Goal: Information Seeking & Learning: Learn about a topic

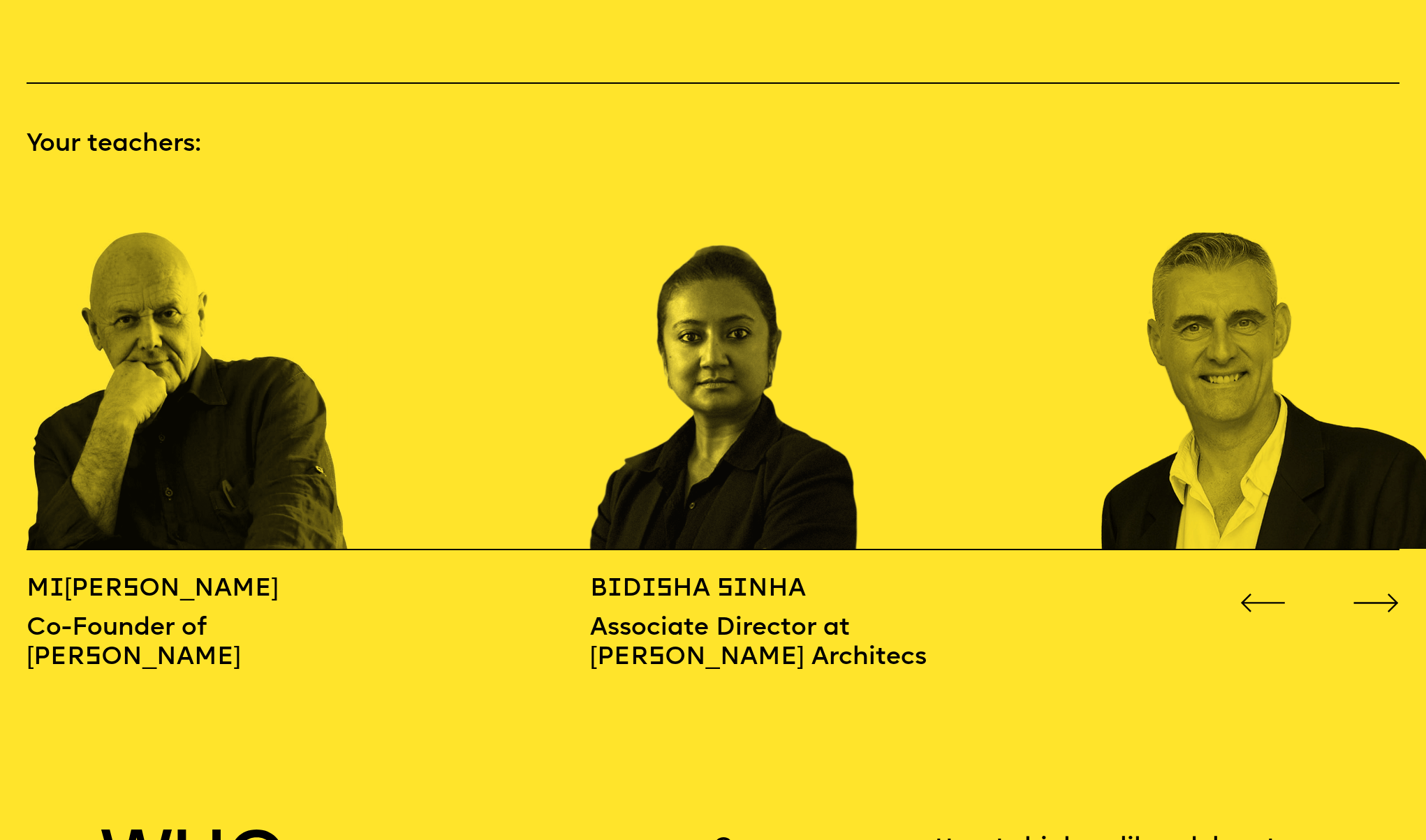
scroll to position [2100, 0]
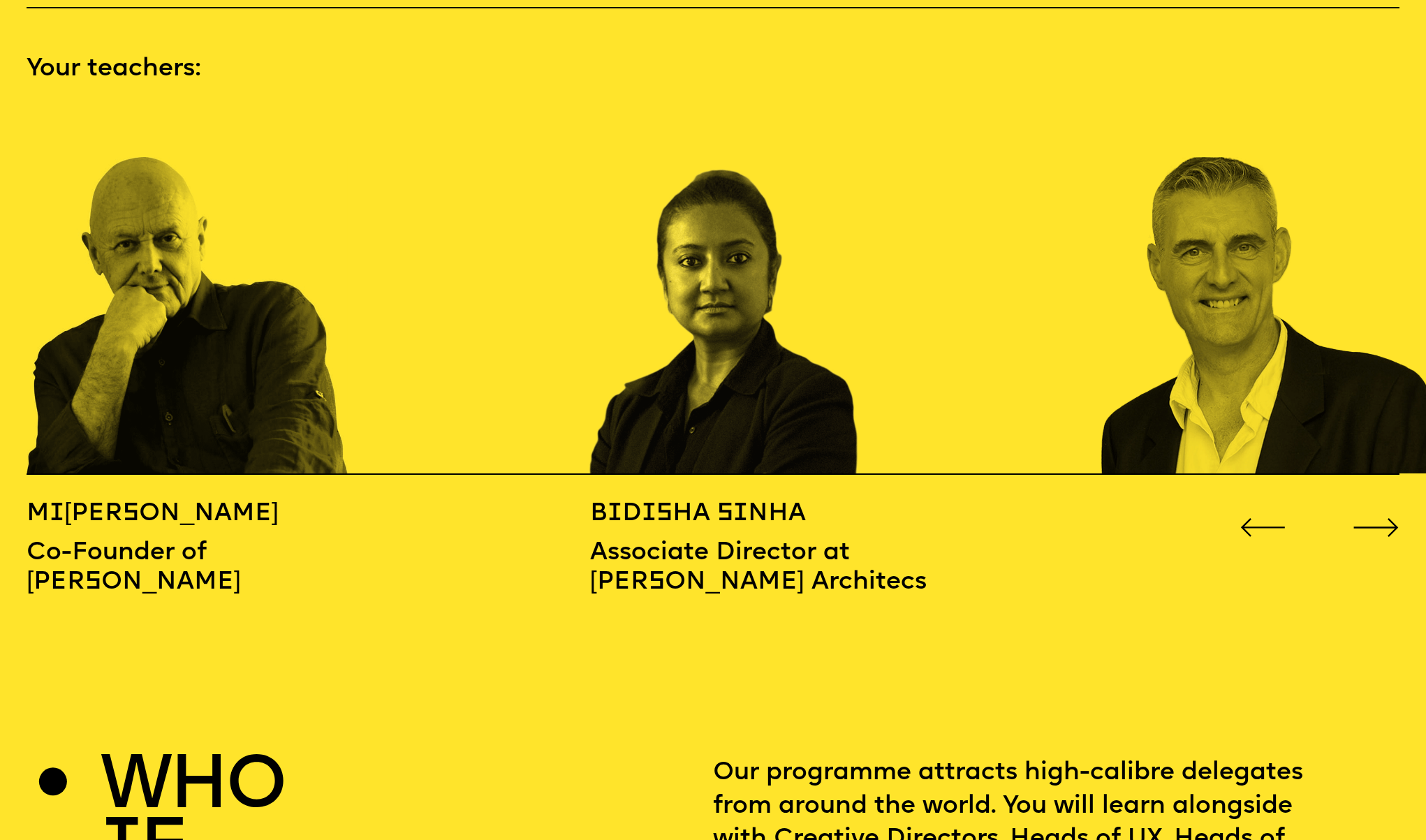
click at [1352, 504] on div "M i chael Wolff Co-Founder of Wolff Olins B i d i sha S i nha Associate Directo…" at bounding box center [713, 535] width 1372 height 124
click at [1359, 519] on icon "Go to next slide" at bounding box center [1375, 528] width 46 height 19
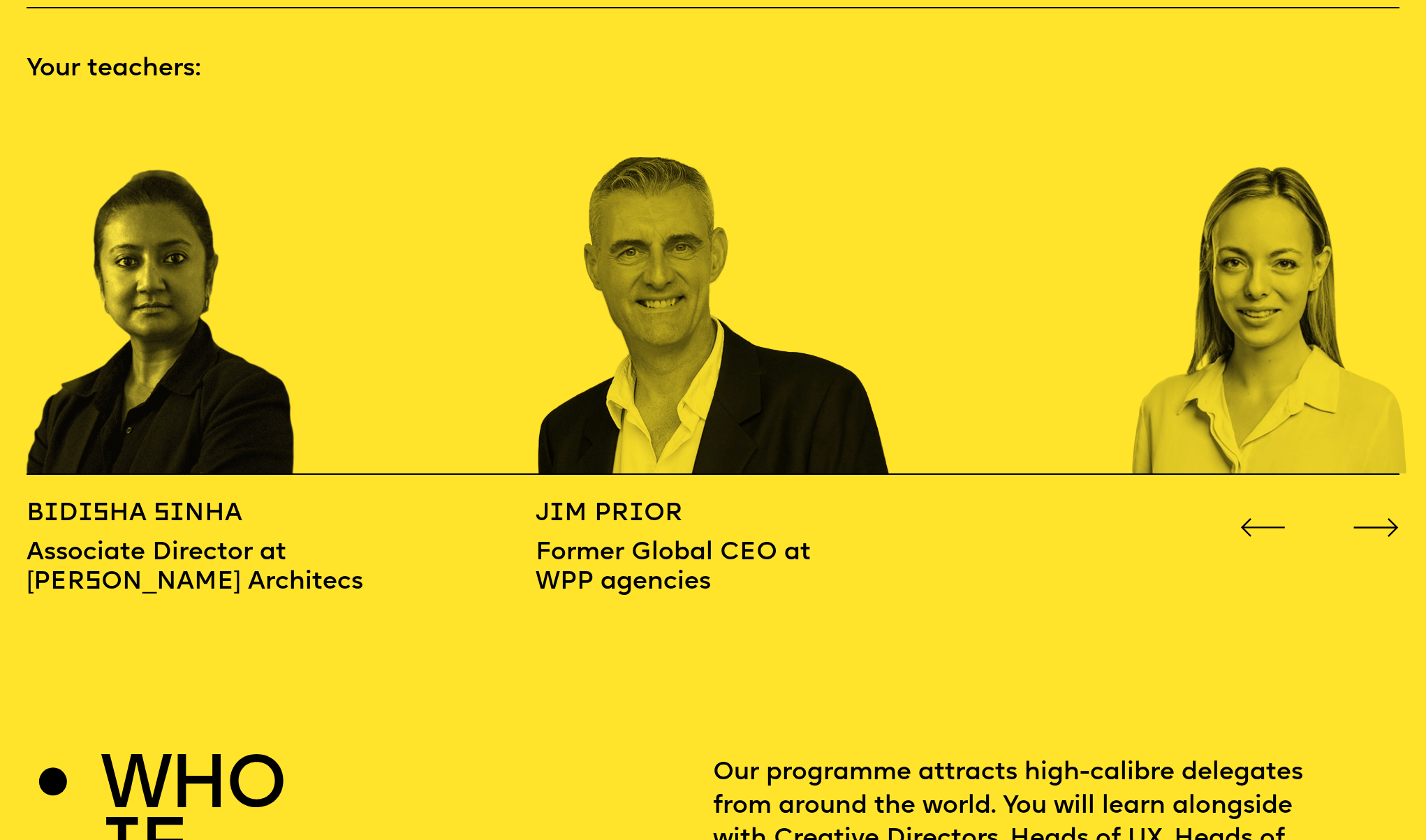
click at [1360, 519] on icon "Go to next slide" at bounding box center [1375, 528] width 46 height 19
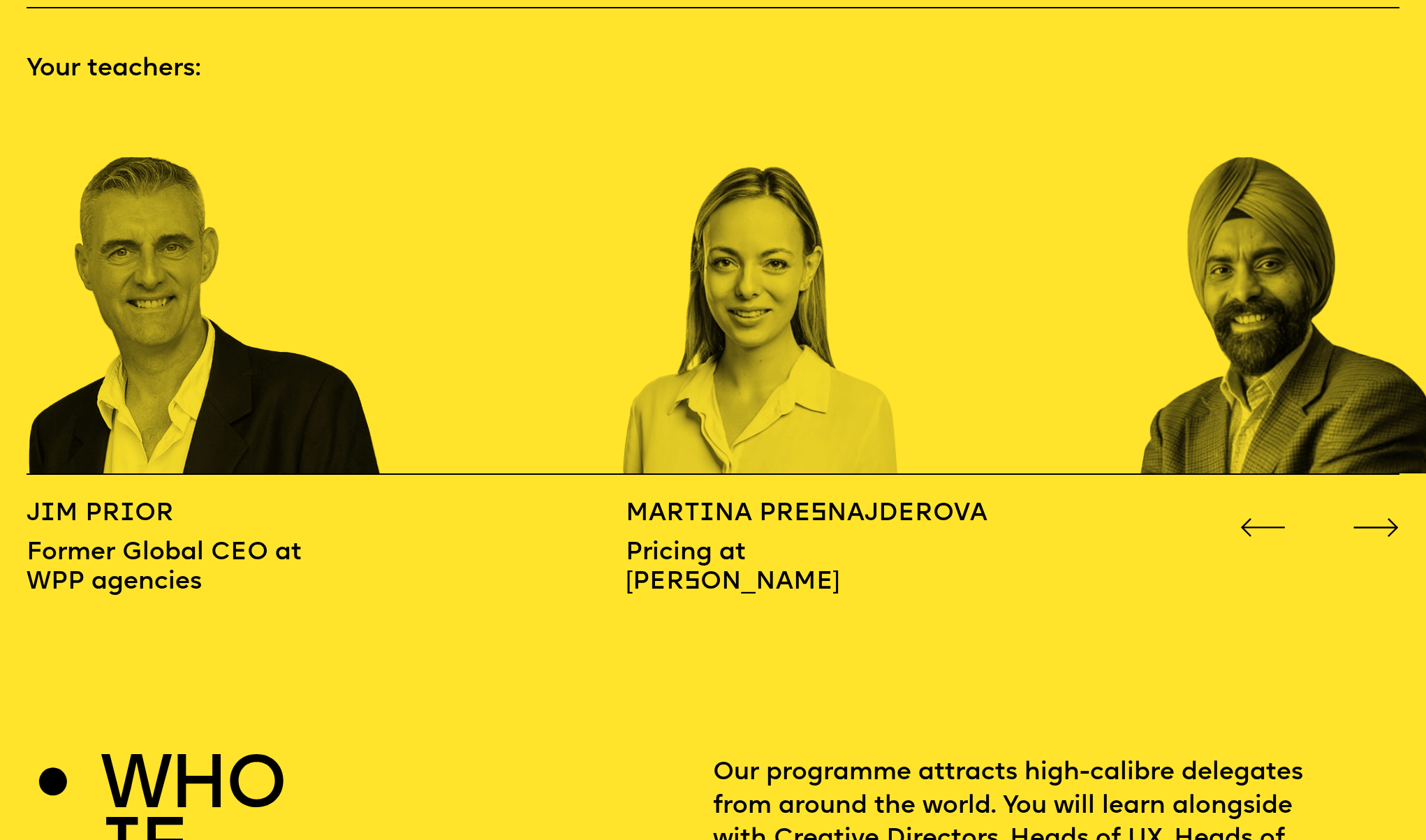
click at [1360, 519] on icon "Go to next slide" at bounding box center [1375, 528] width 46 height 19
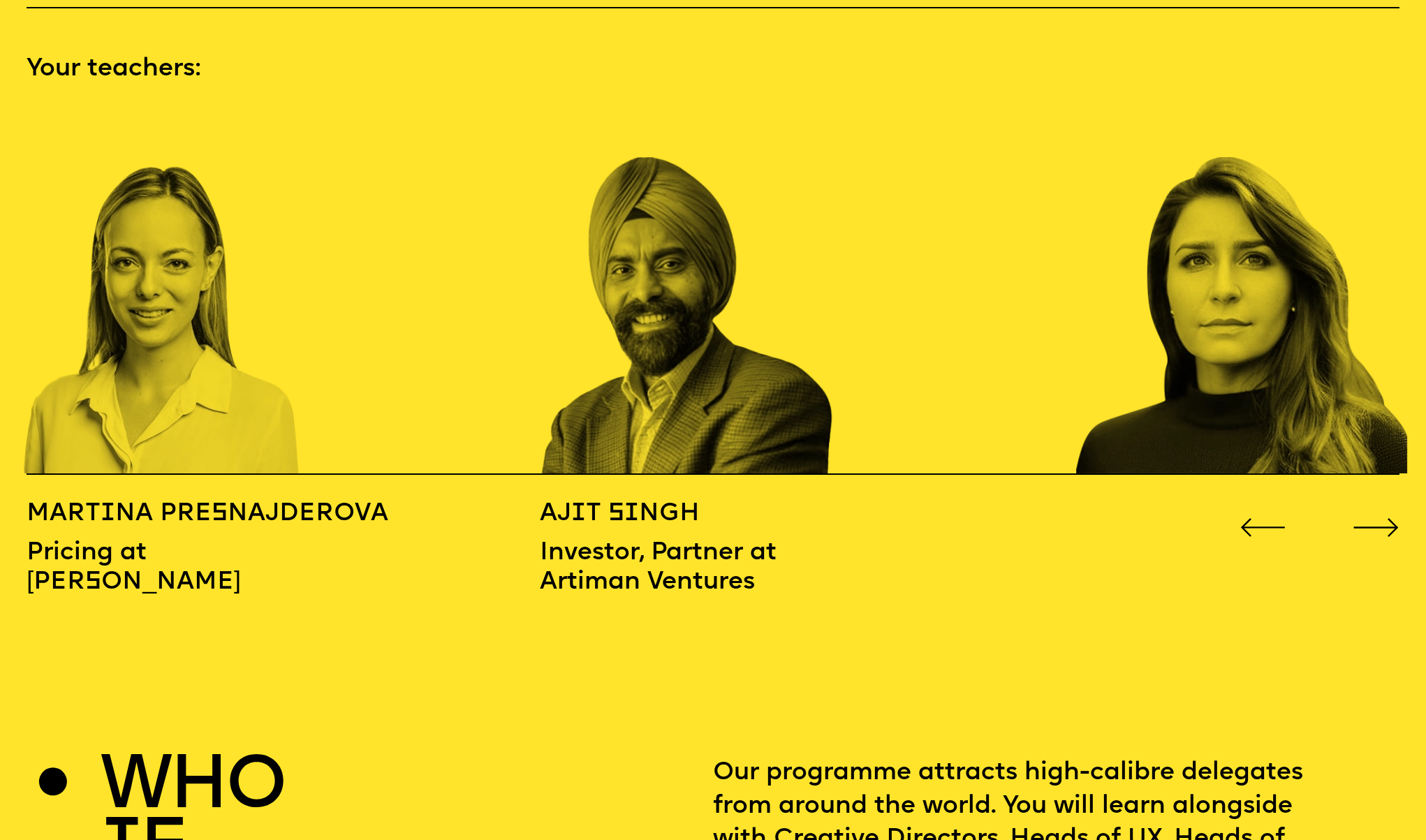
click at [1360, 519] on icon "Go to next slide" at bounding box center [1375, 528] width 46 height 19
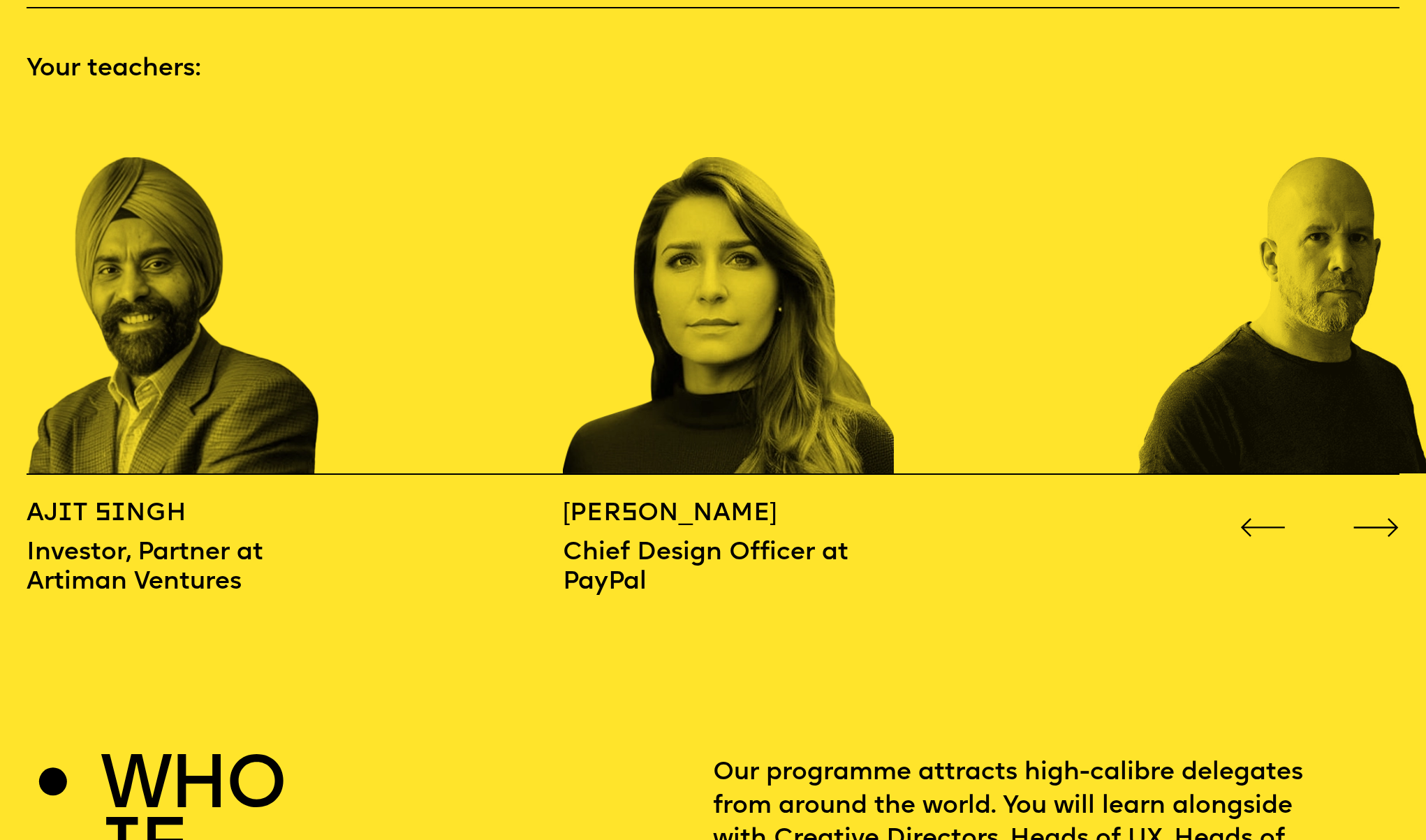
click at [1359, 519] on icon "Go to next slide" at bounding box center [1375, 528] width 46 height 19
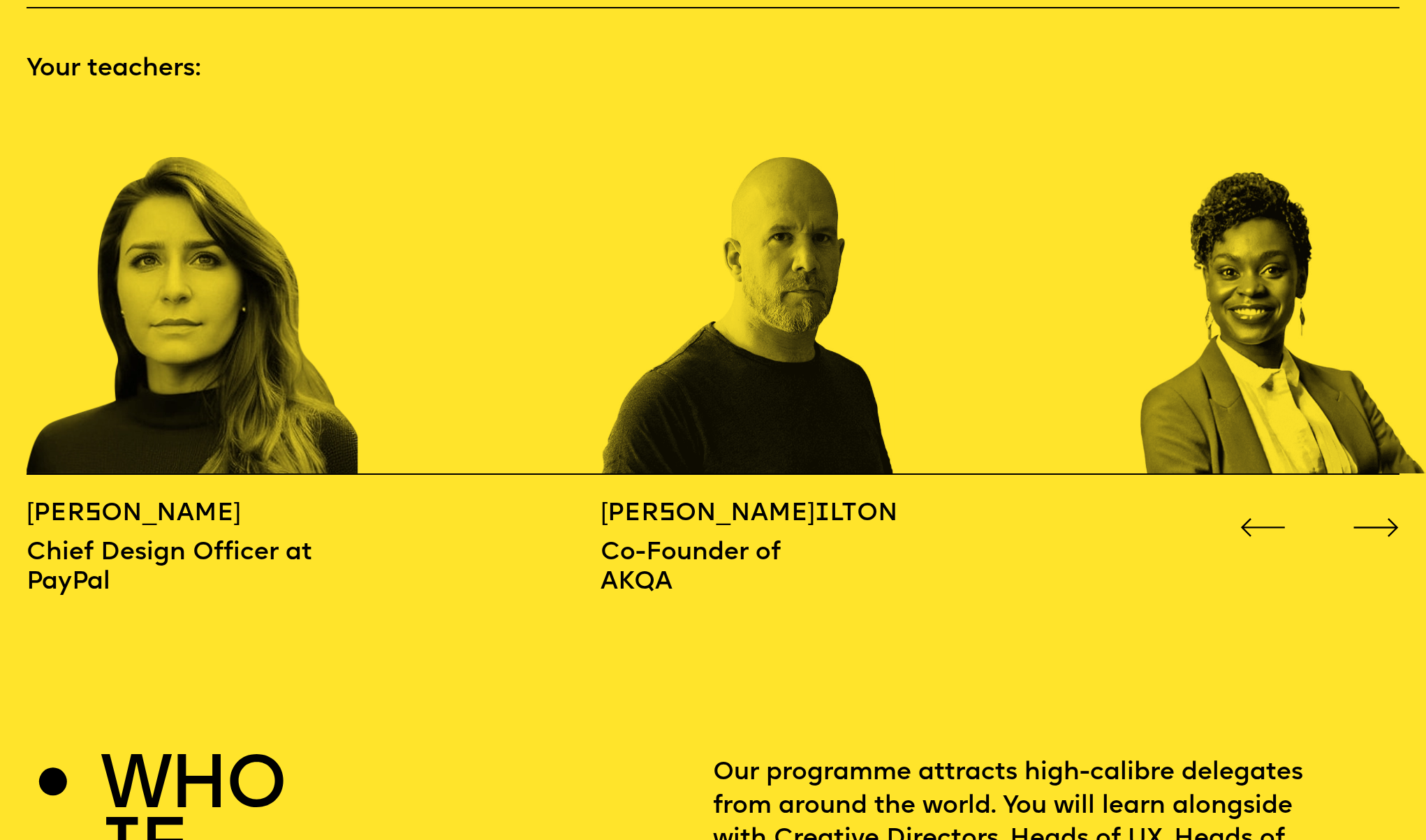
click at [1362, 519] on icon "Go to next slide" at bounding box center [1375, 528] width 46 height 19
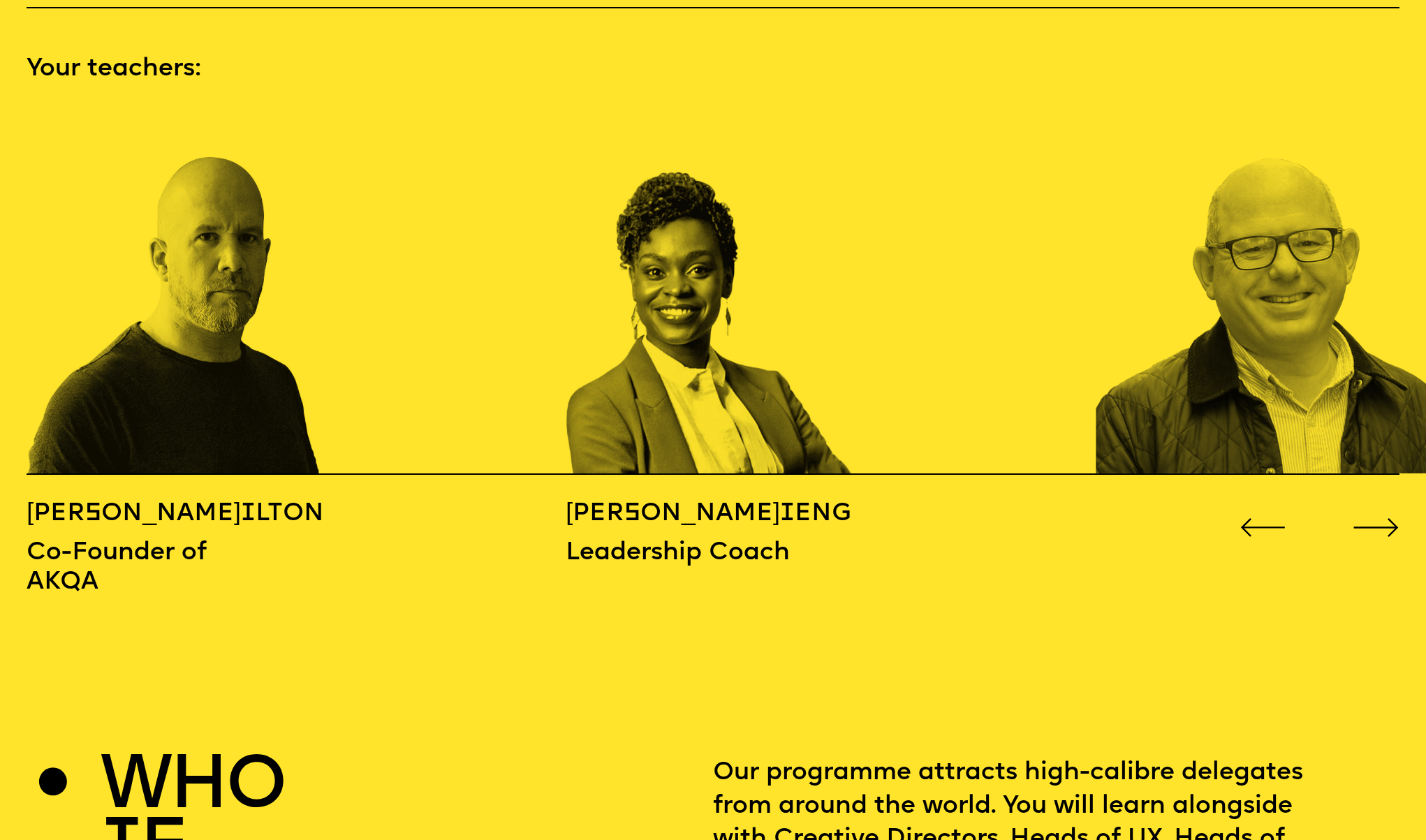
click at [1362, 519] on icon "Go to next slide" at bounding box center [1375, 528] width 46 height 19
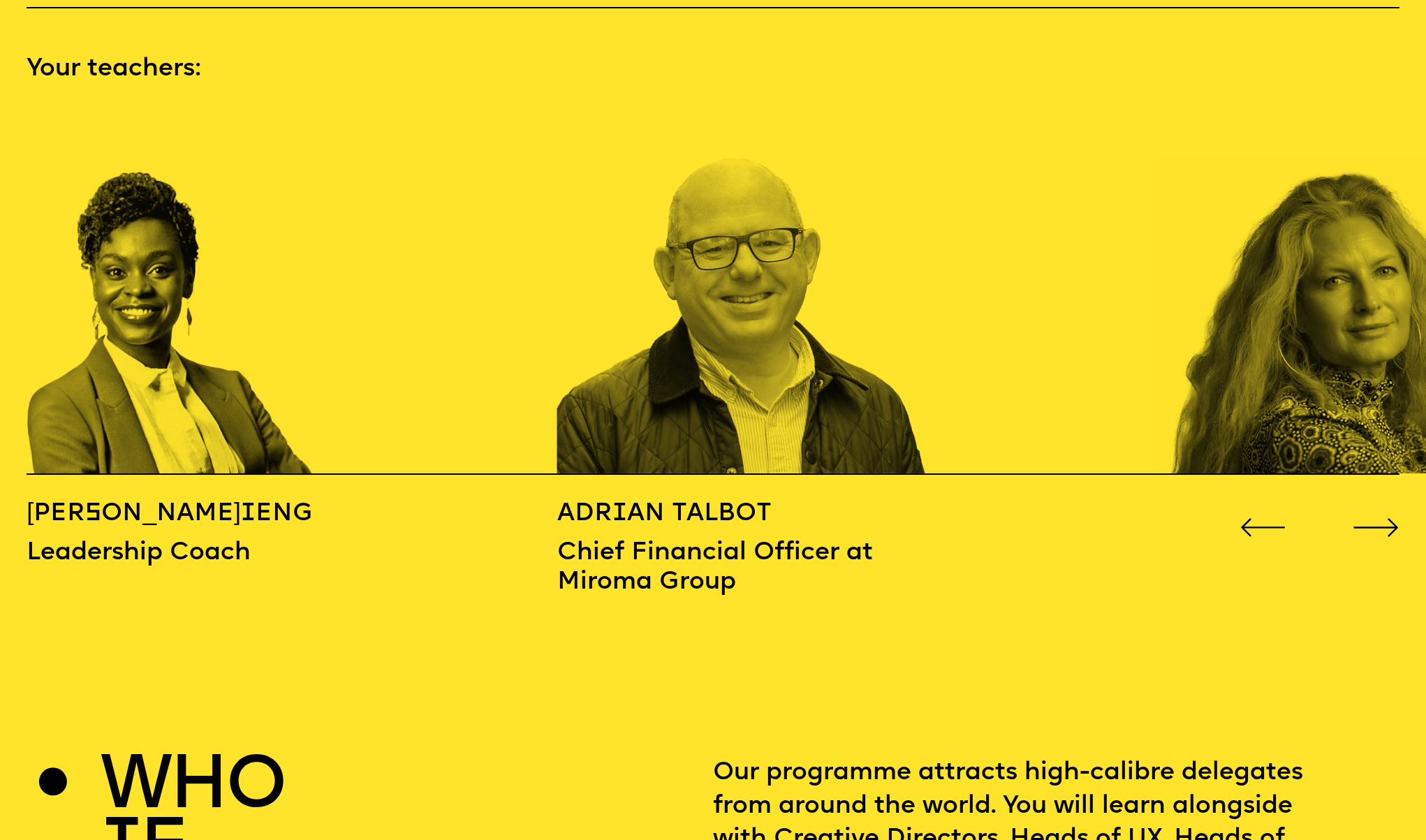
click at [1362, 519] on icon "Go to next slide" at bounding box center [1375, 528] width 46 height 19
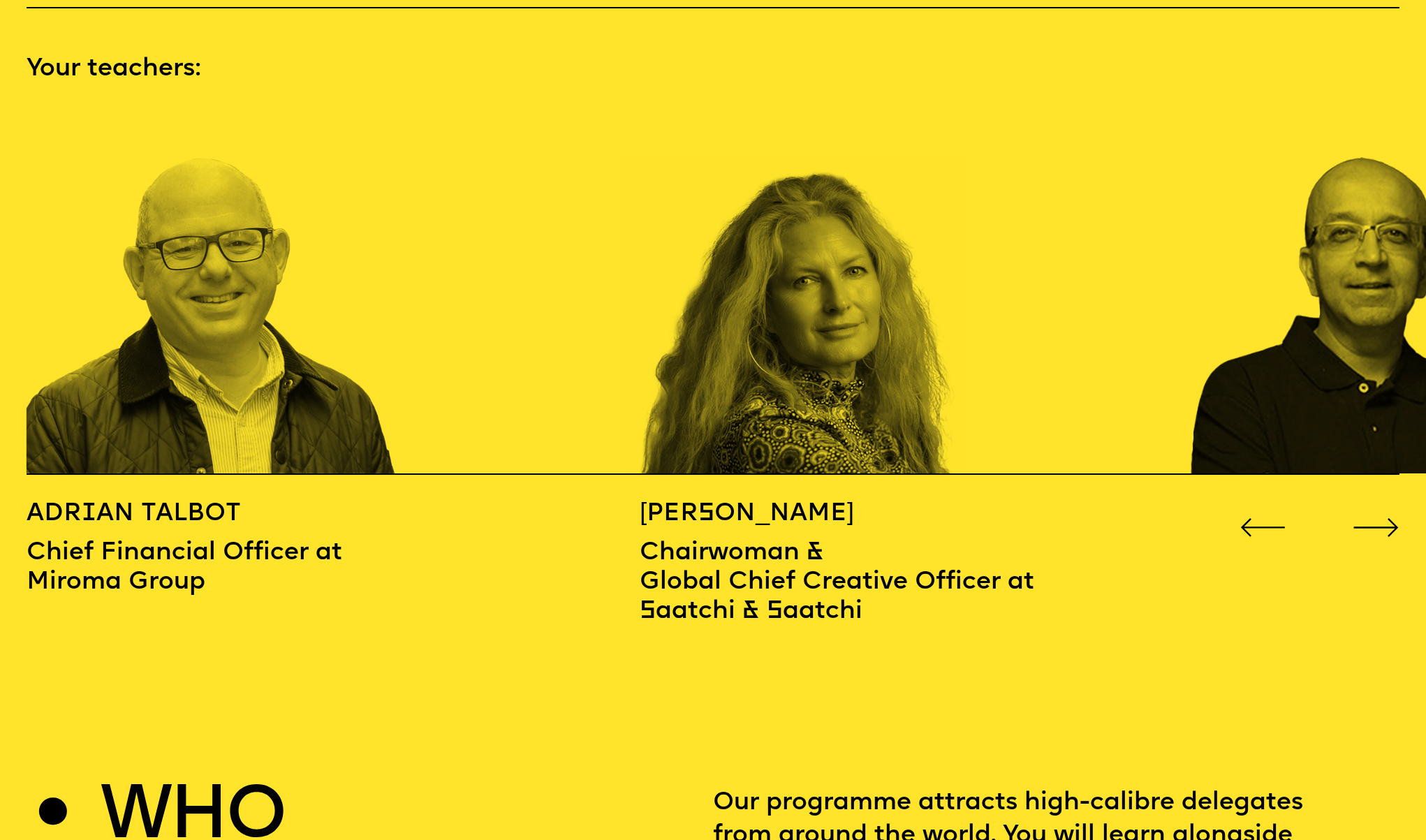
click at [1362, 519] on icon "Go to next slide" at bounding box center [1375, 528] width 46 height 19
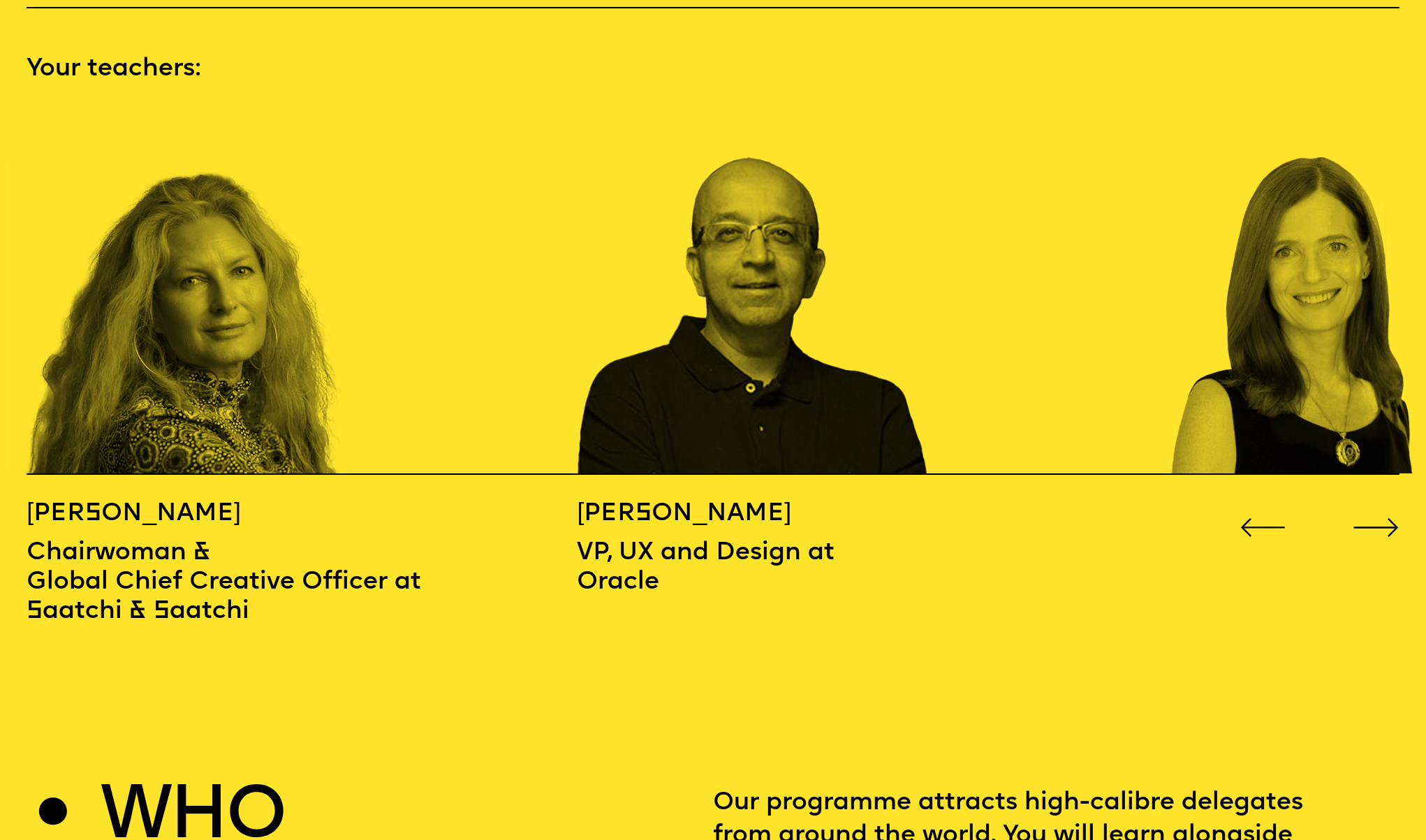
click at [1362, 519] on icon "Go to next slide" at bounding box center [1375, 528] width 46 height 19
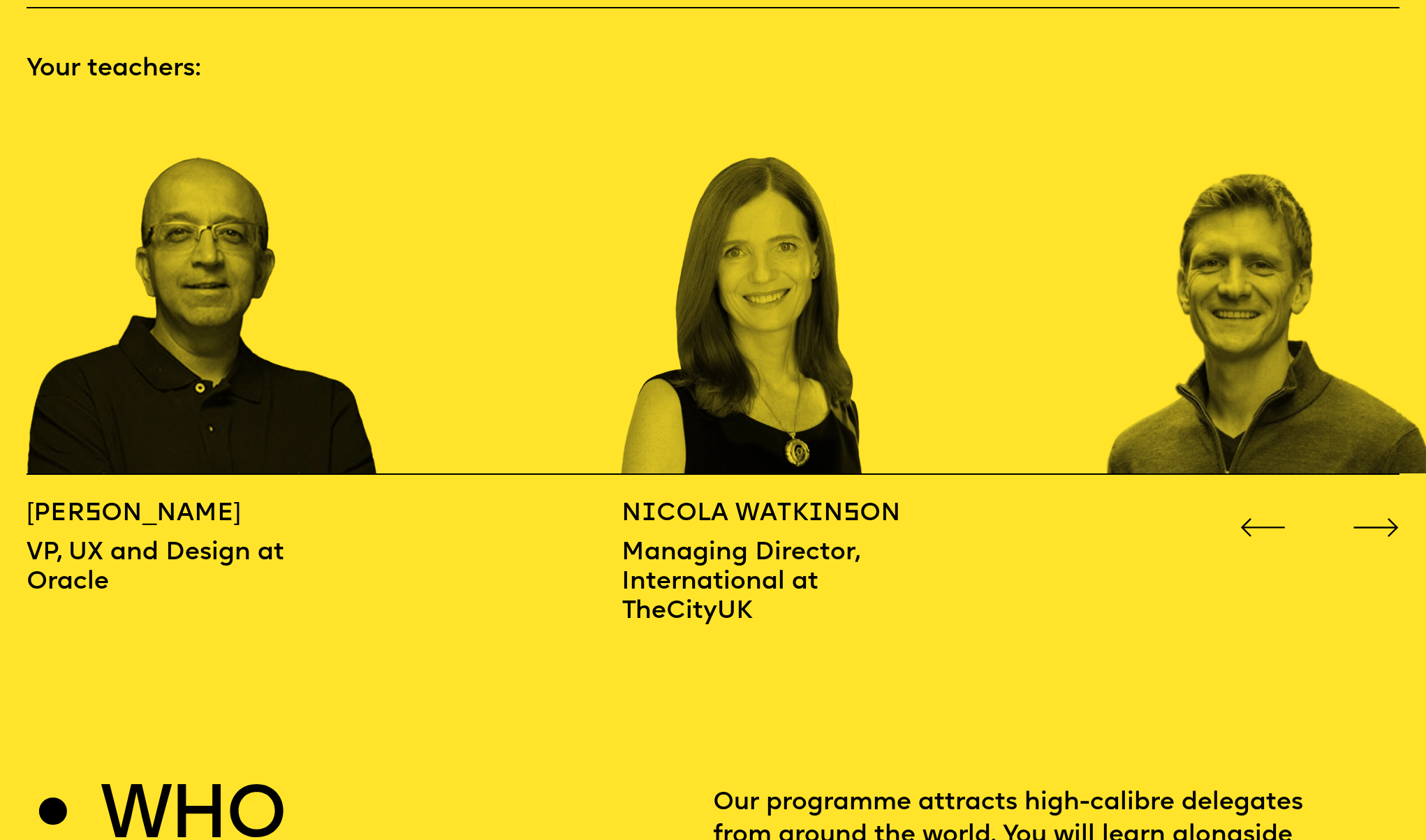
click at [1364, 519] on icon "Go to next slide" at bounding box center [1375, 528] width 46 height 19
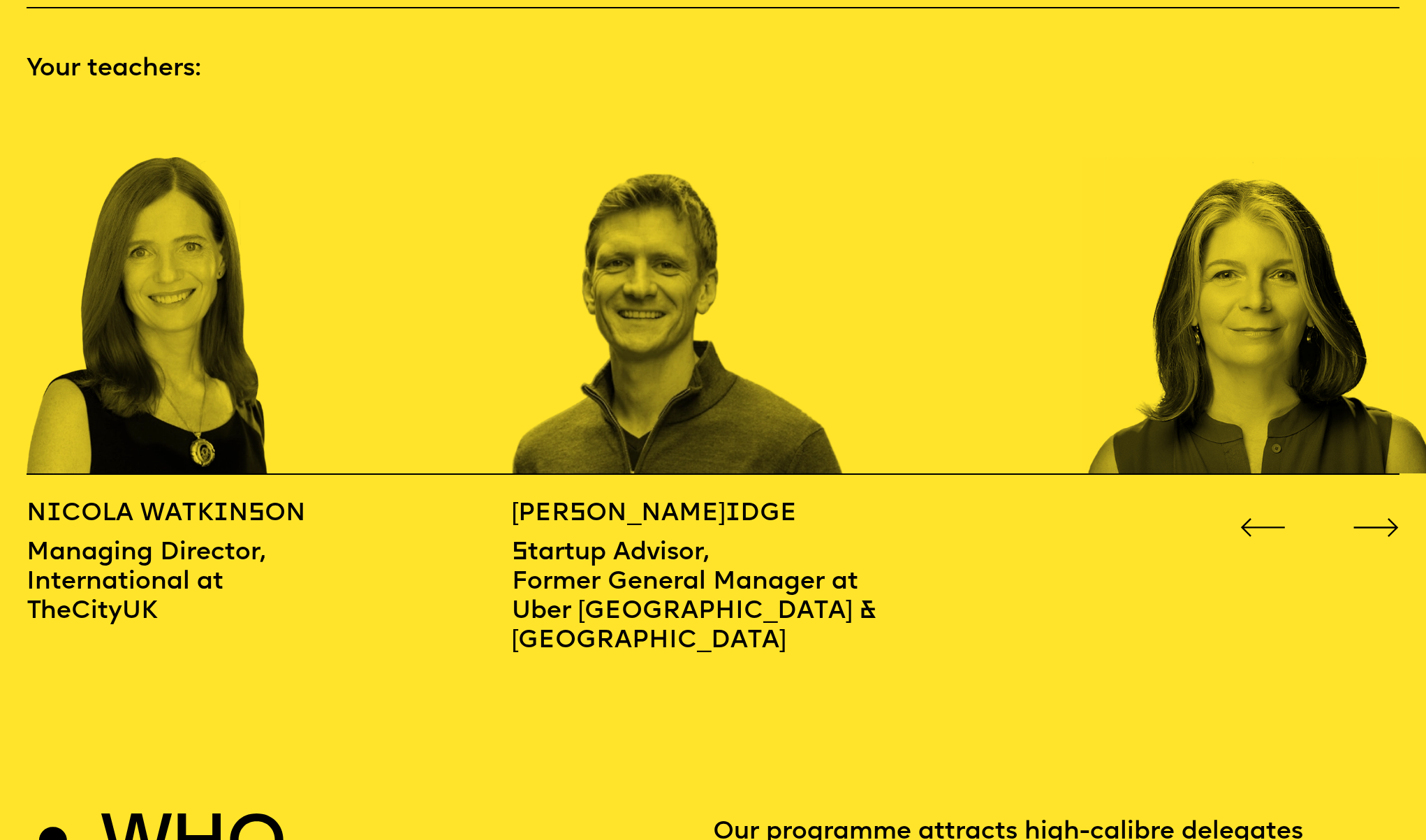
click at [1361, 519] on icon "Go to next slide" at bounding box center [1375, 528] width 44 height 18
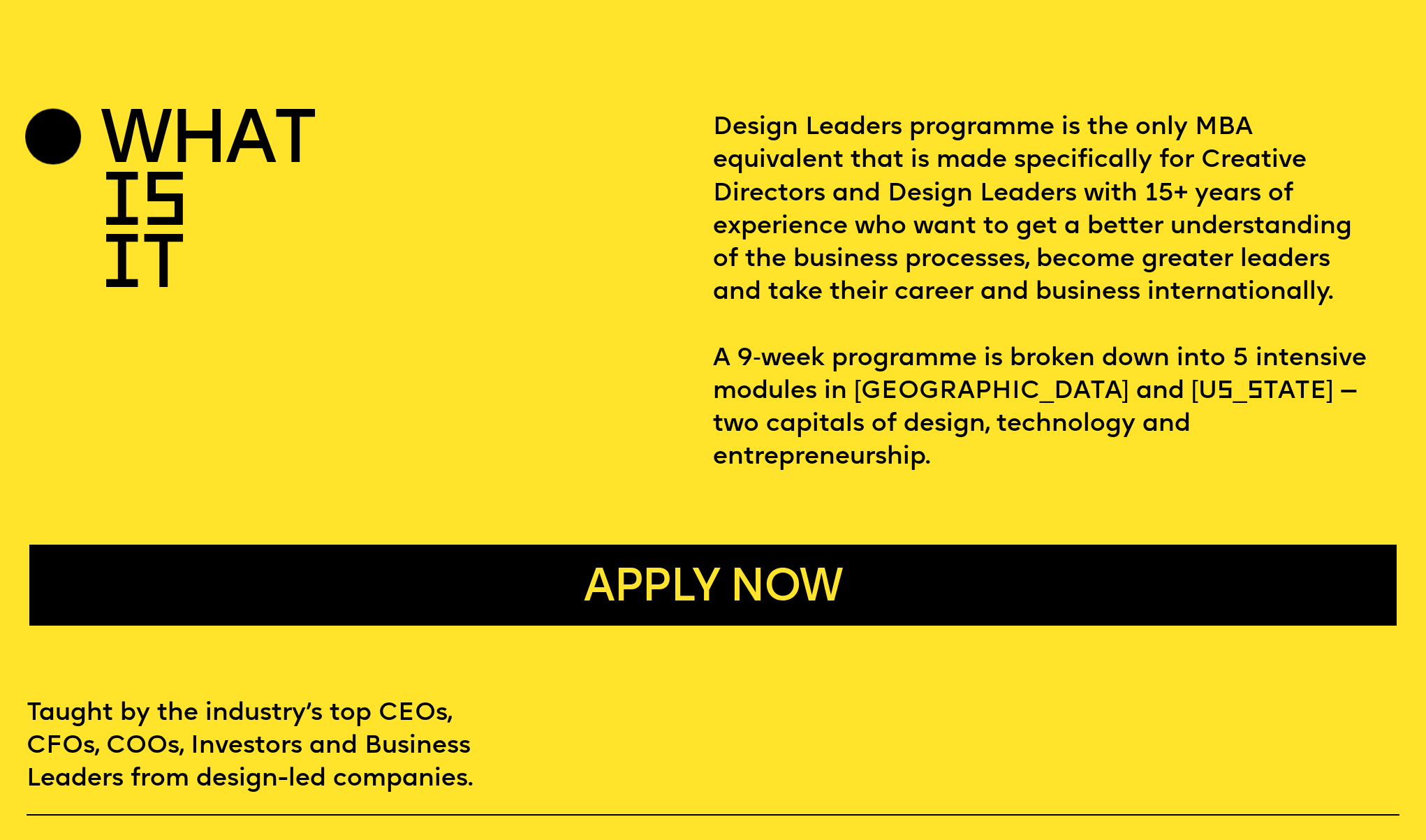
scroll to position [815, 0]
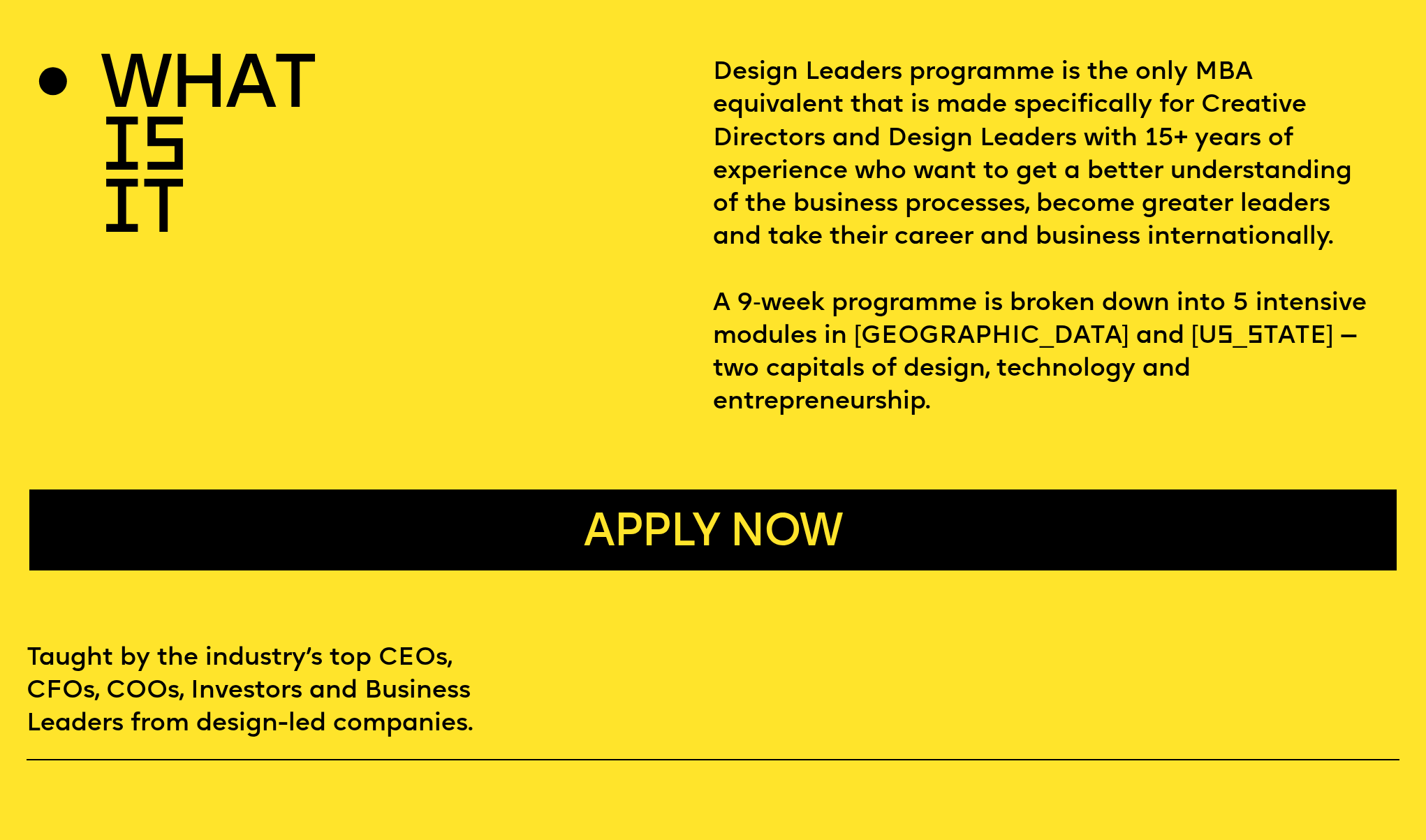
click at [792, 511] on span "Apply now" at bounding box center [713, 533] width 258 height 45
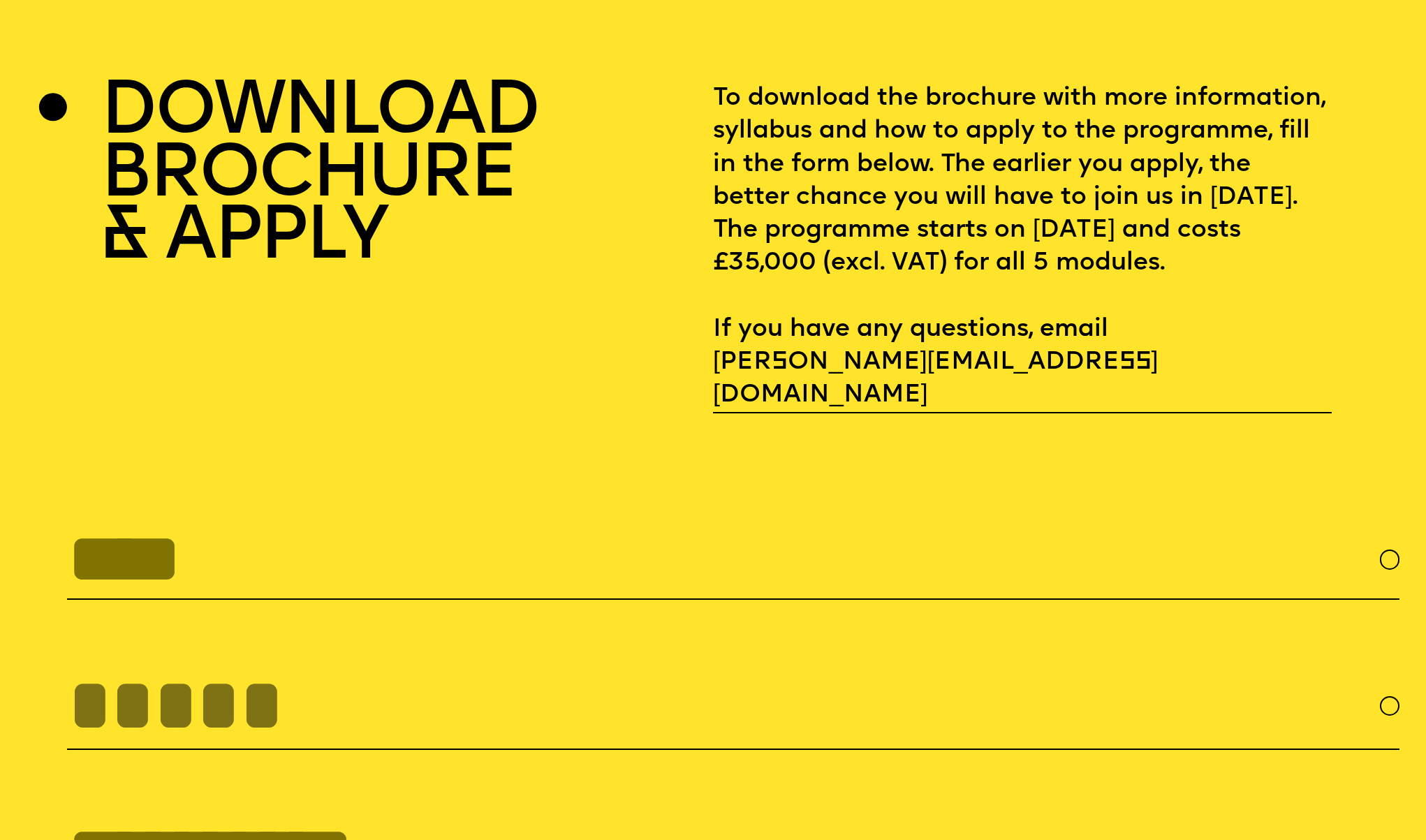
scroll to position [5611, 0]
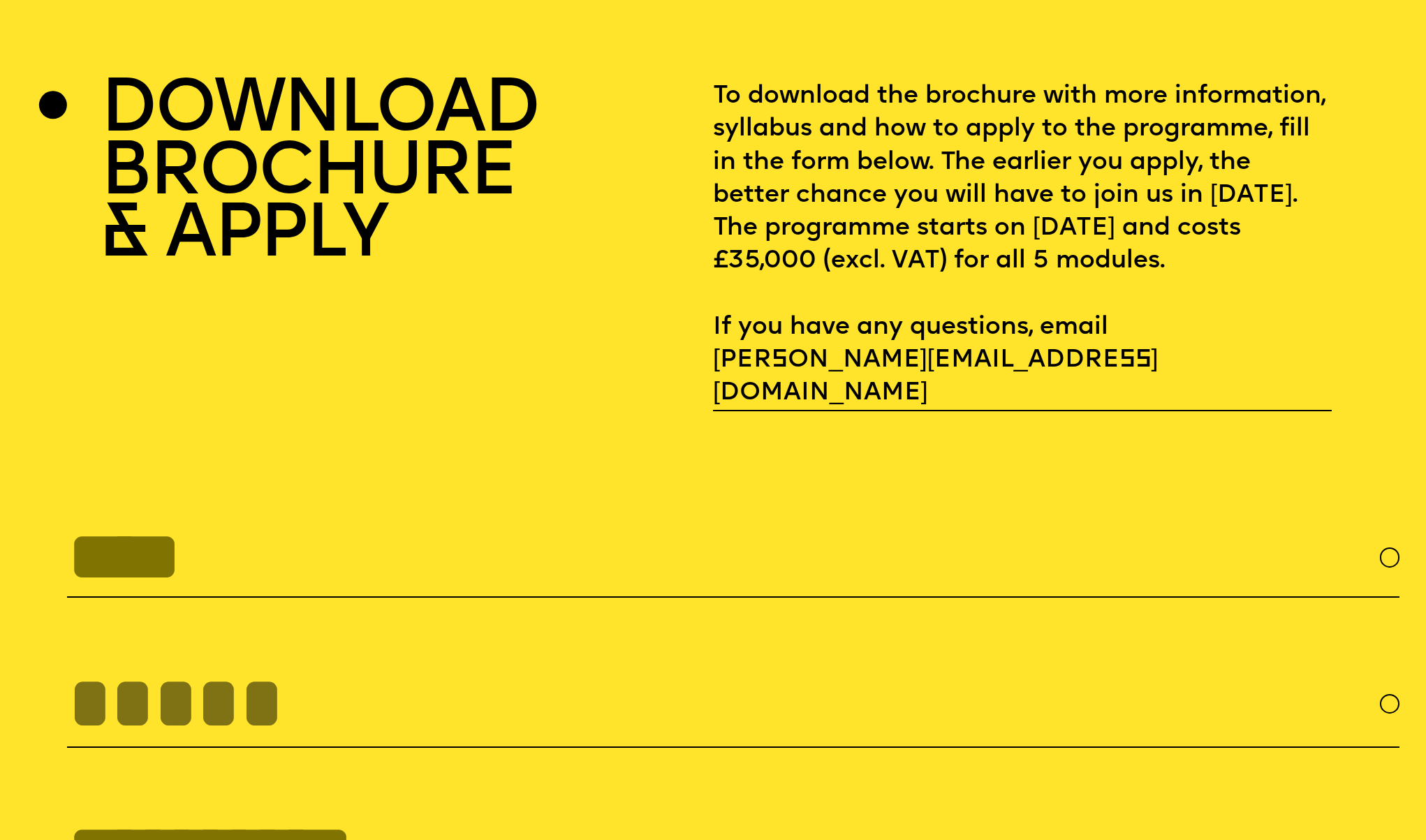
click at [247, 88] on h2 "DOWNLOAD BROCHURE & APPLY" at bounding box center [318, 245] width 437 height 329
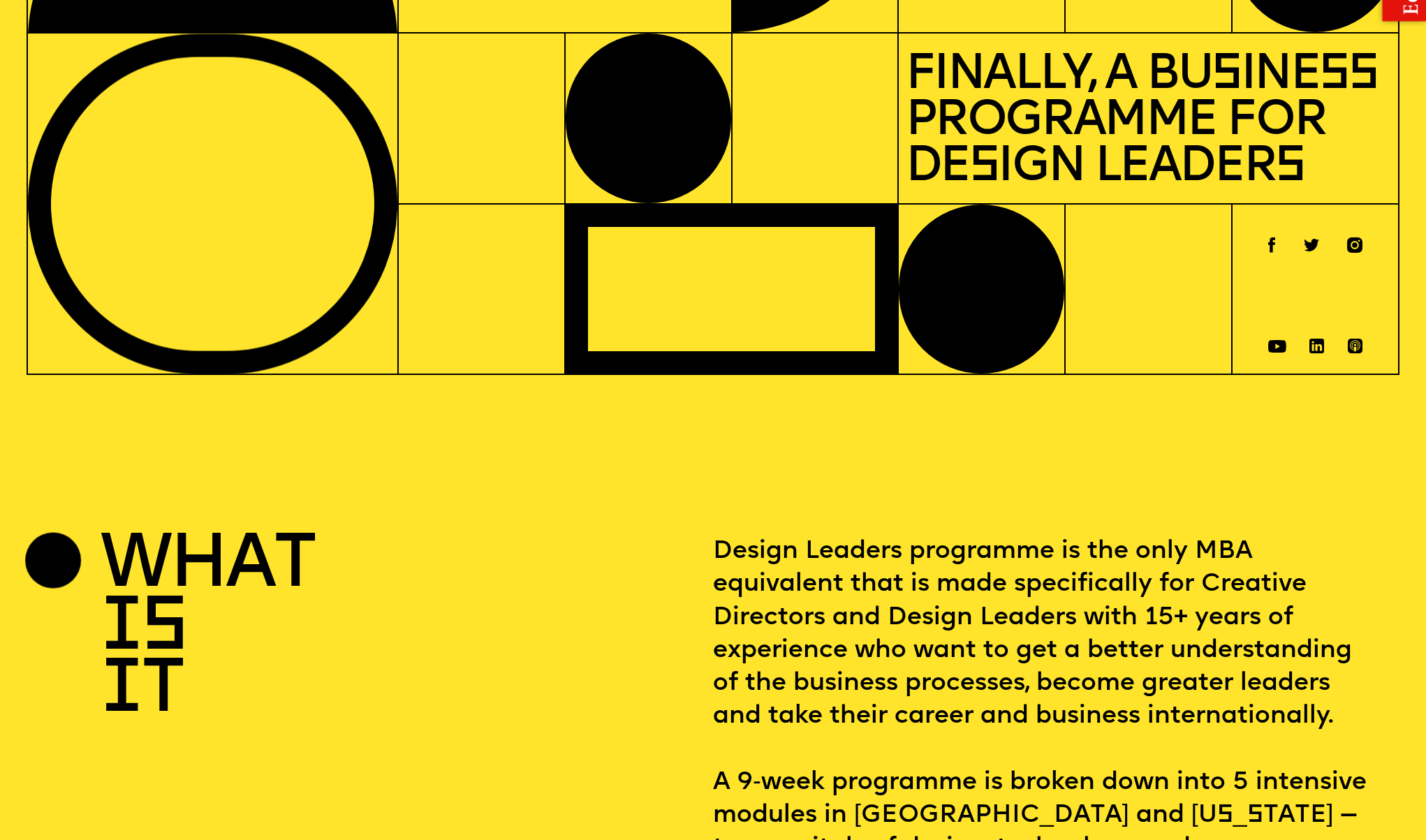
scroll to position [0, 0]
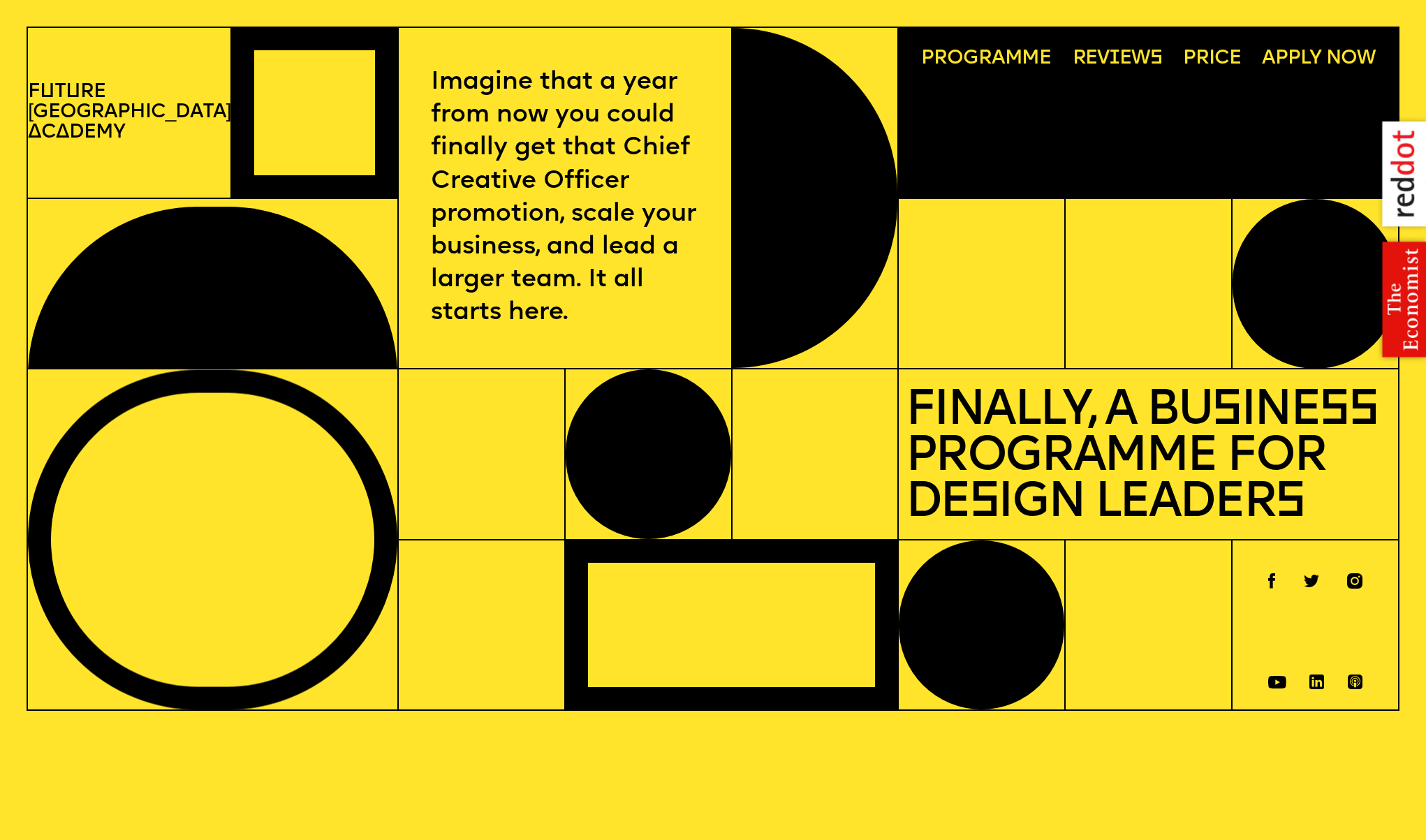
click at [95, 118] on p "F u t u re London A c a demy" at bounding box center [129, 113] width 202 height 61
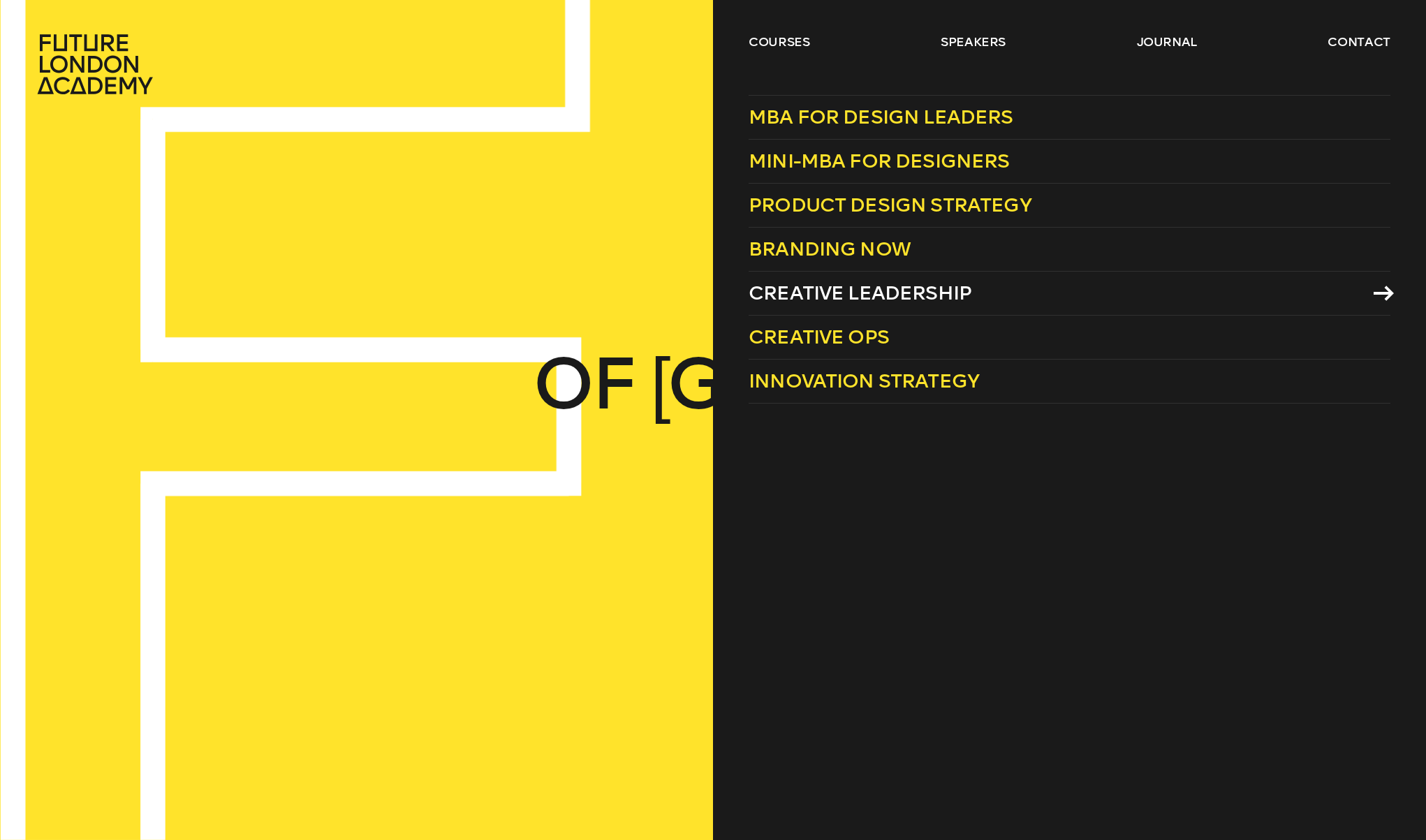
click at [858, 297] on span "Creative Leadership" at bounding box center [860, 293] width 223 height 23
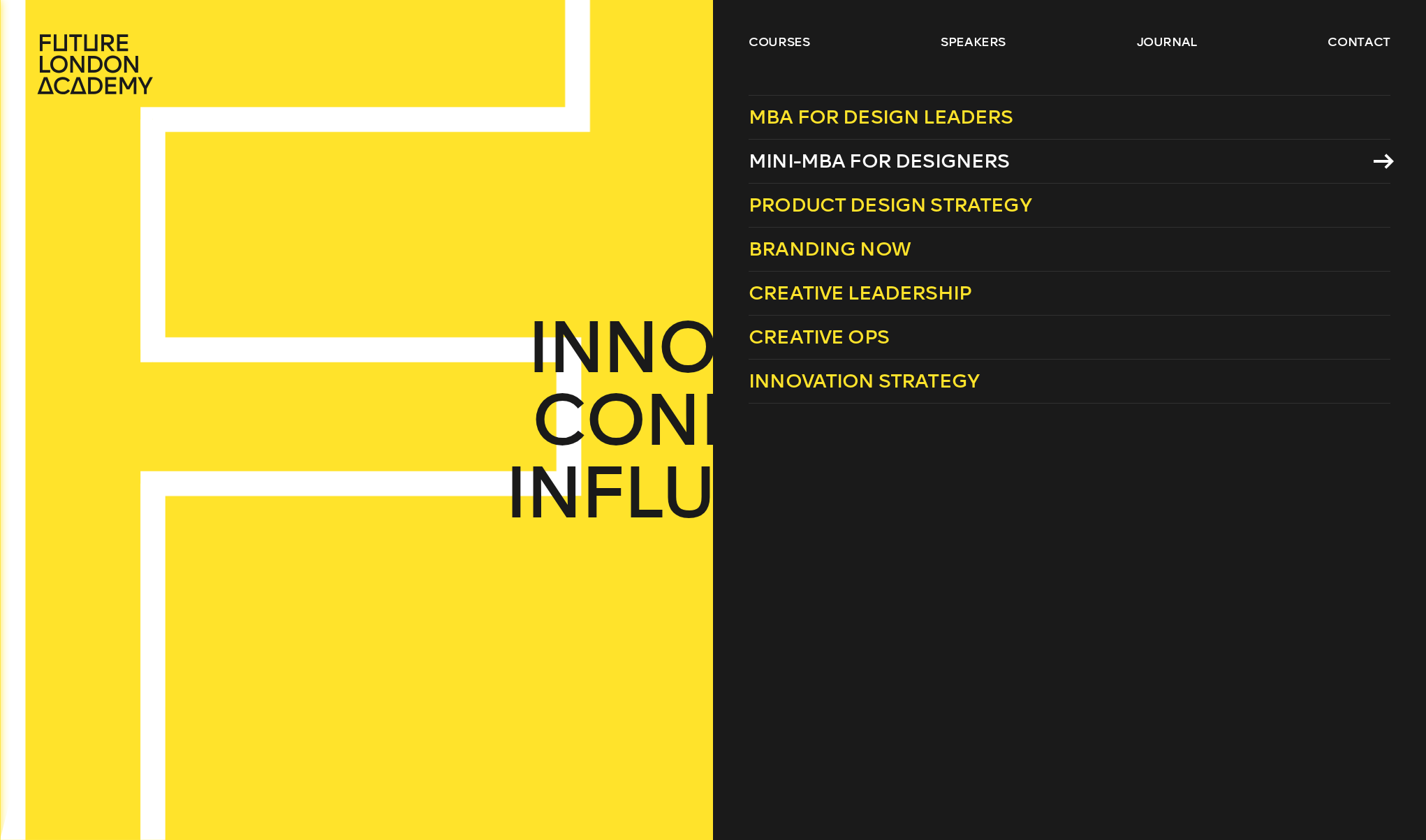
click at [811, 162] on span "Mini-MBA for Designers" at bounding box center [879, 161] width 261 height 23
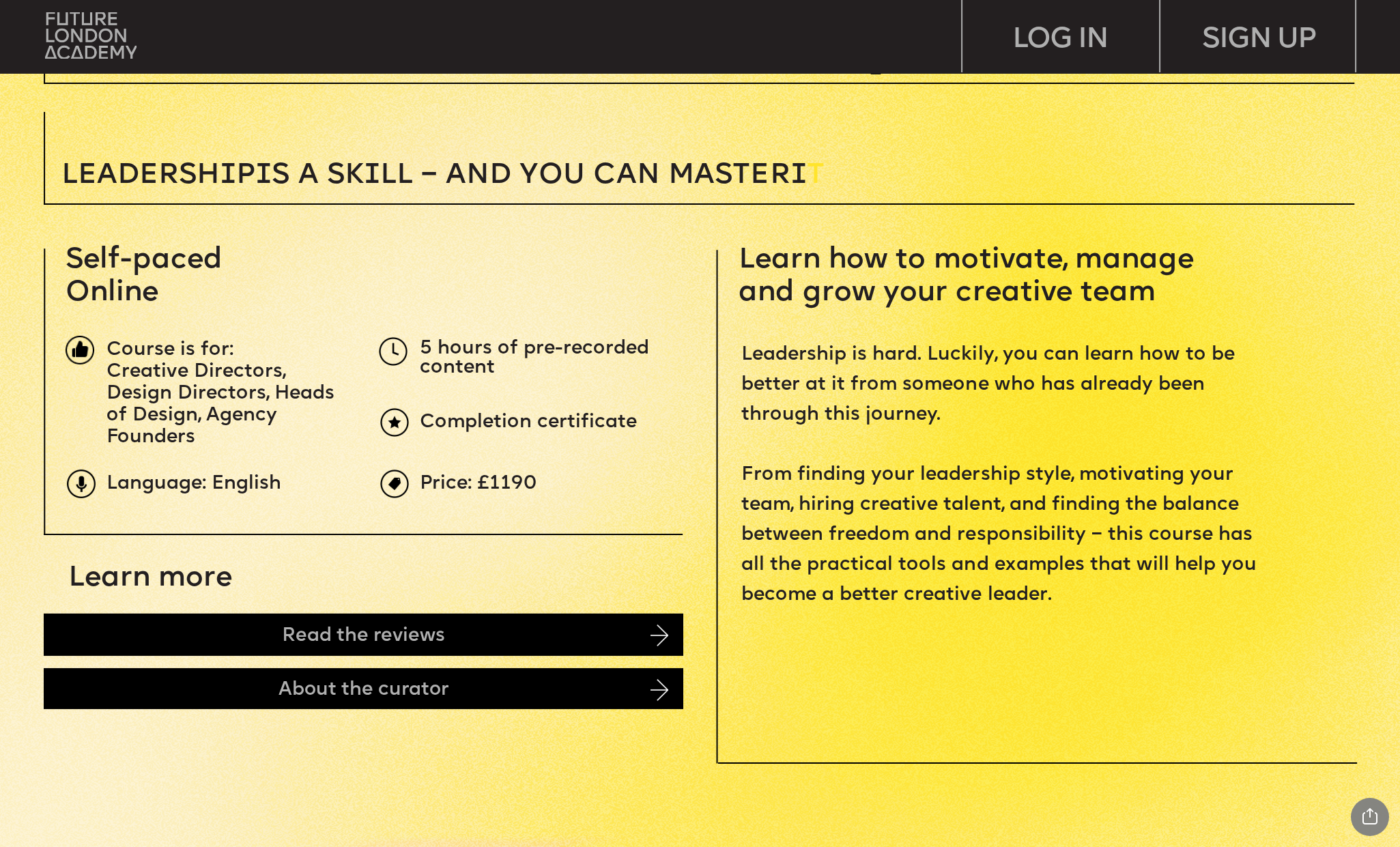
scroll to position [585, 0]
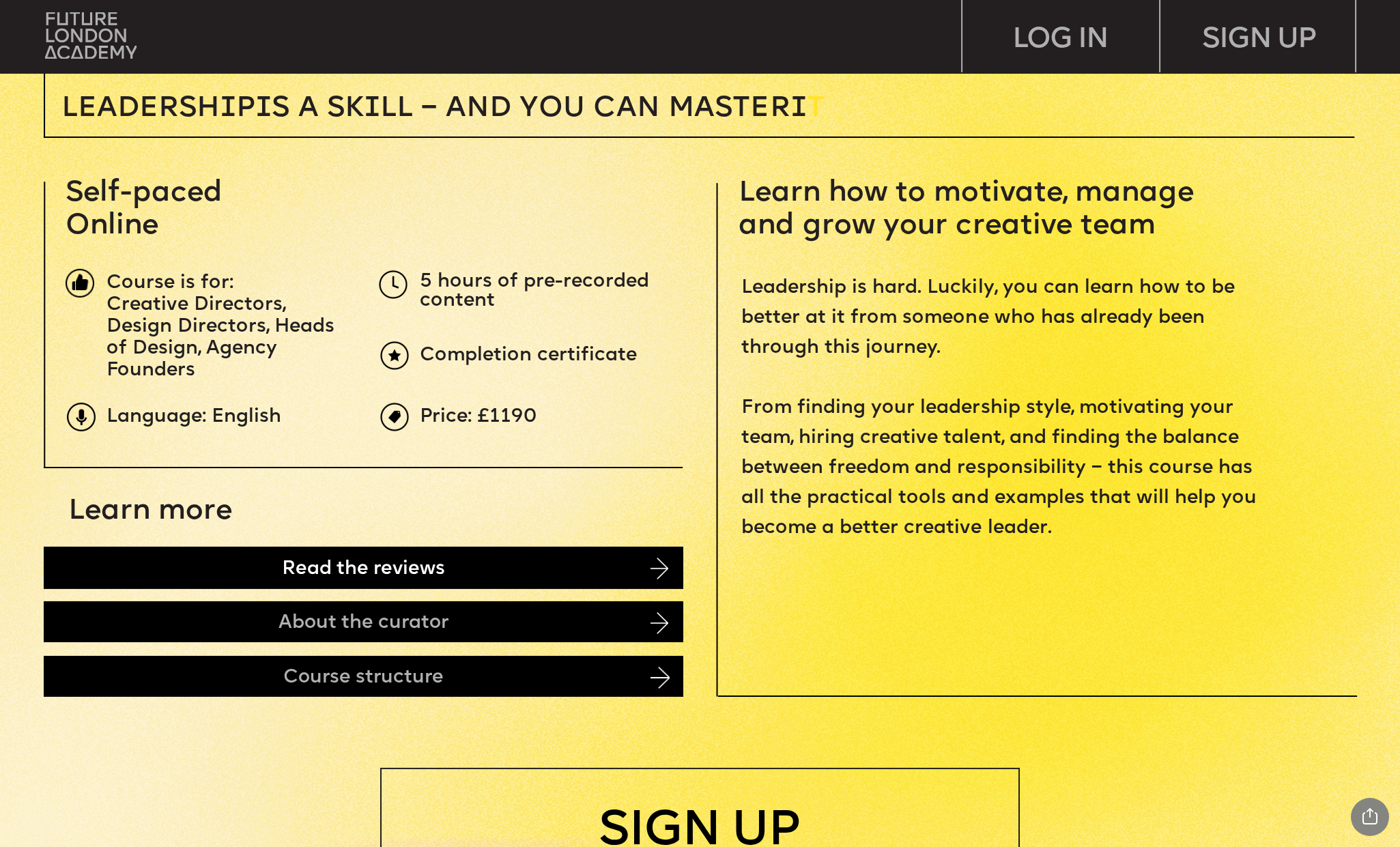
click at [592, 557] on div "Read the reviews" at bounding box center [364, 567] width 640 height 43
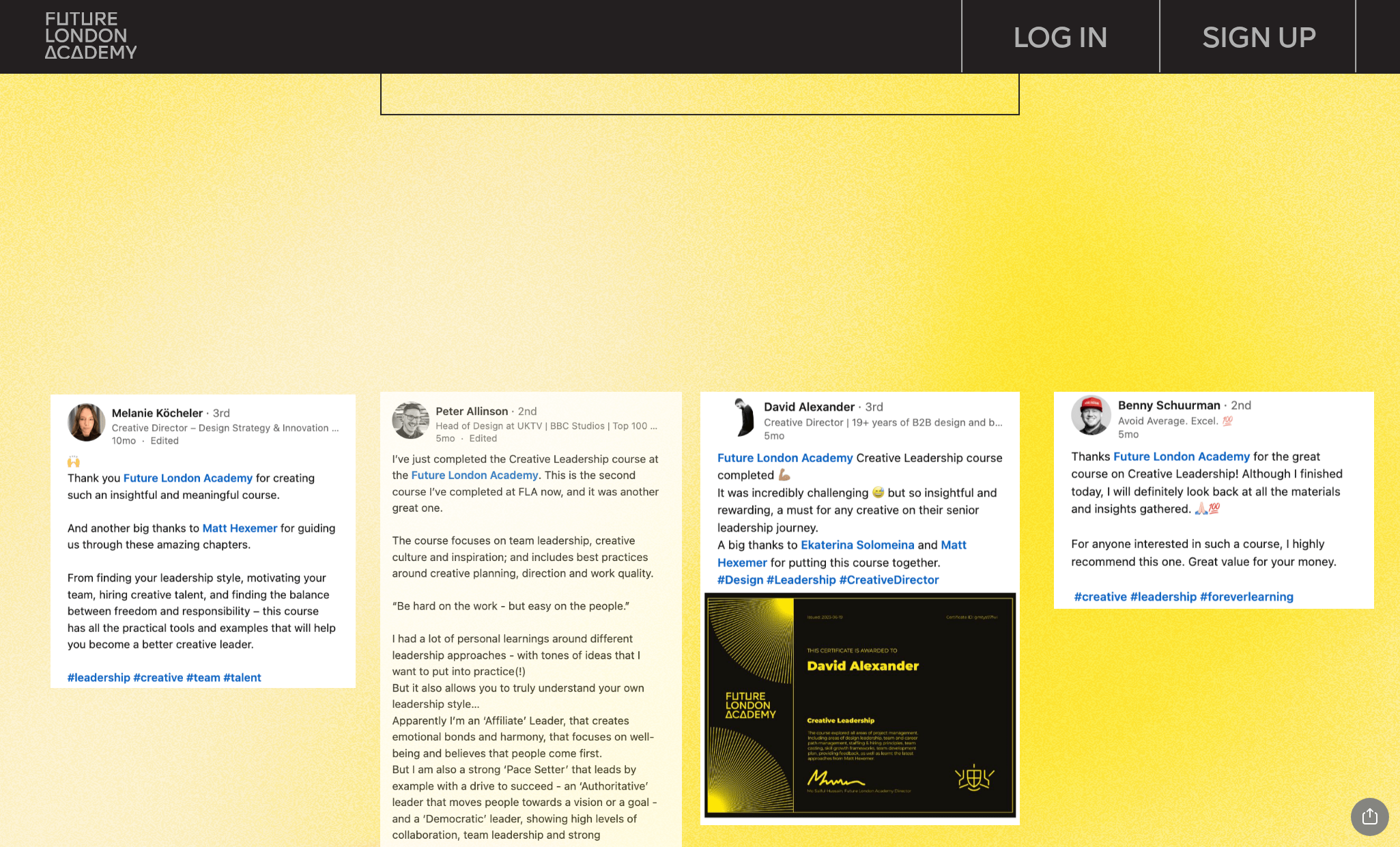
scroll to position [1516, 0]
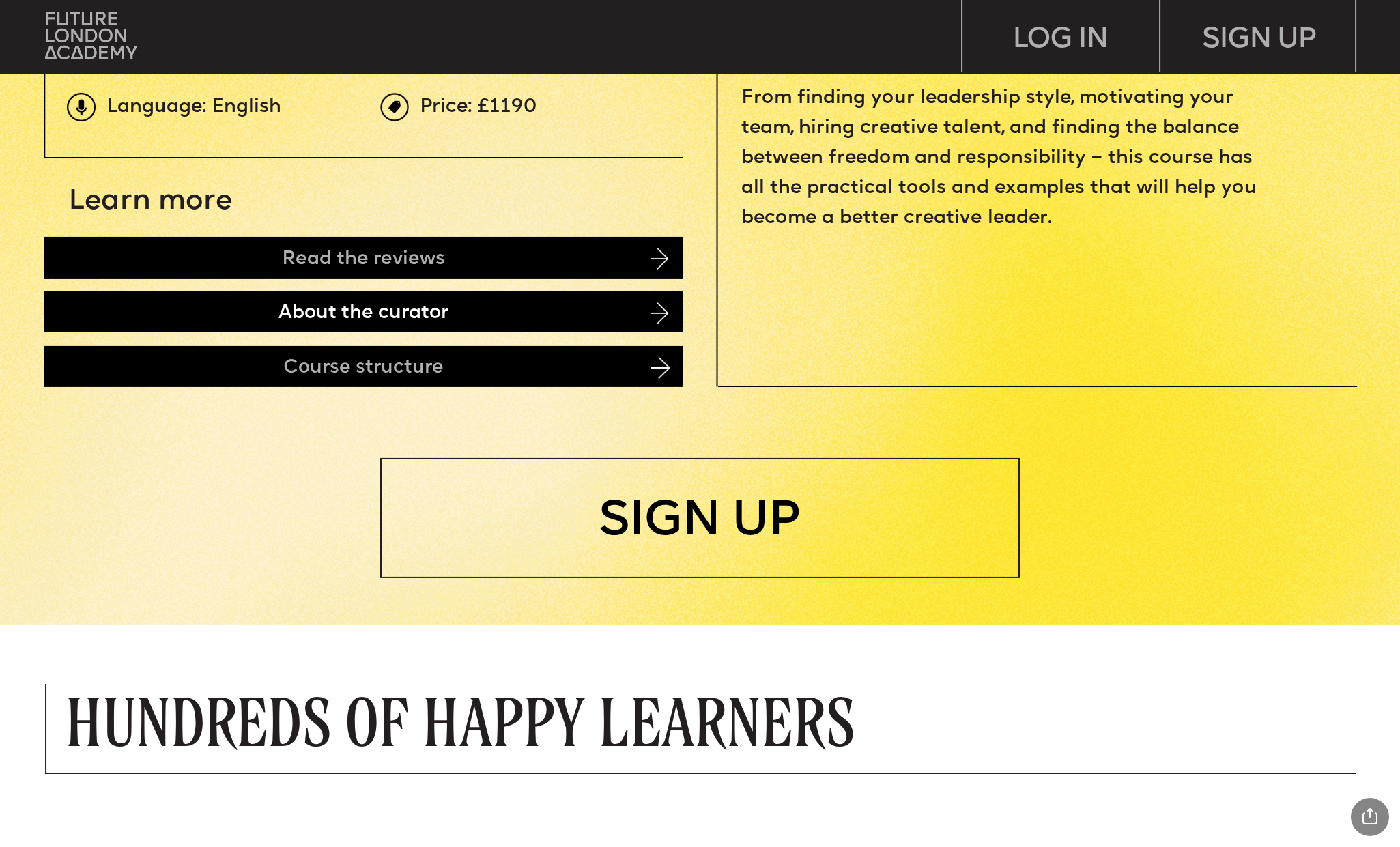
click at [469, 307] on div "About the curator" at bounding box center [364, 312] width 640 height 41
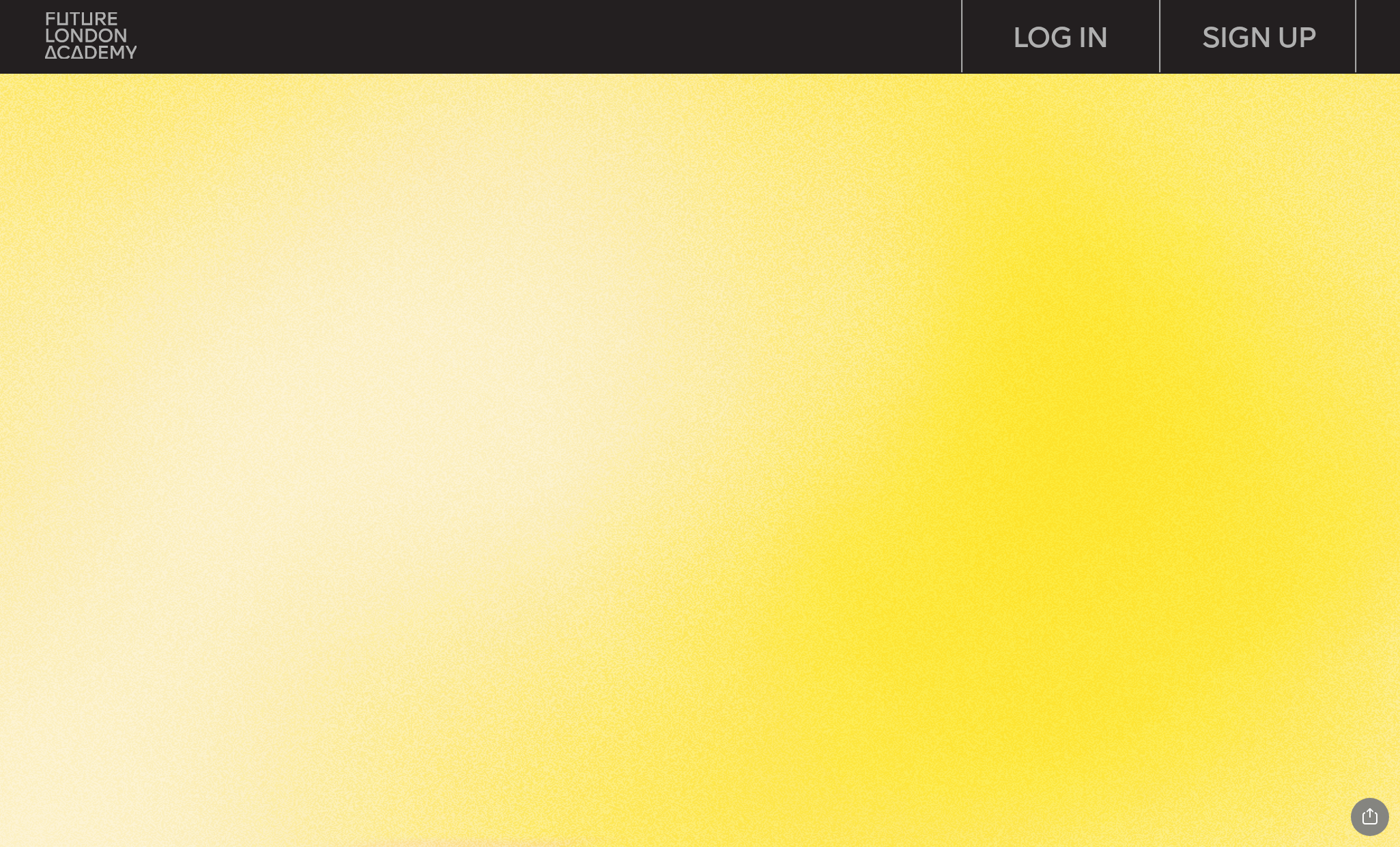
scroll to position [3686, 0]
